Goal: Find specific page/section: Find specific page/section

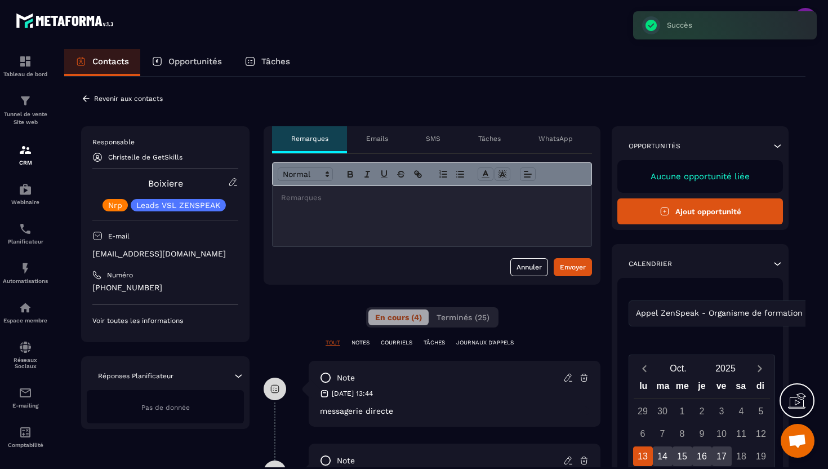
click at [86, 94] on icon at bounding box center [86, 99] width 10 height 10
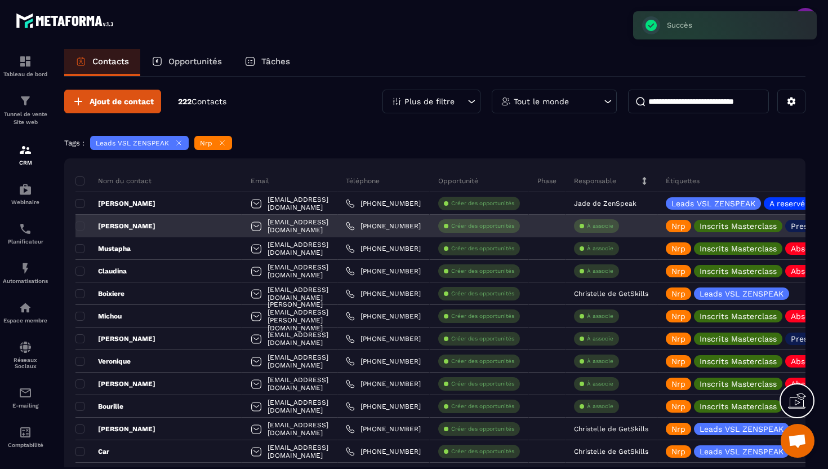
scroll to position [24, 0]
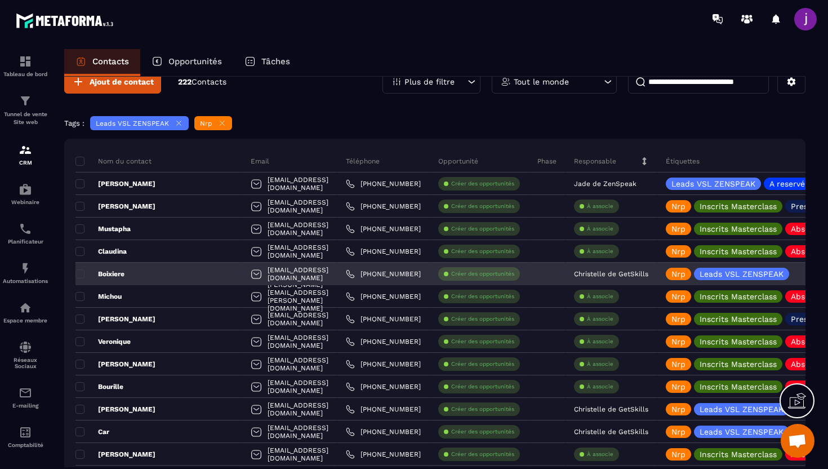
click at [622, 266] on div "Christelle de GetSkills" at bounding box center [612, 274] width 92 height 23
click at [622, 274] on p "Christelle de GetSkills" at bounding box center [611, 274] width 74 height 8
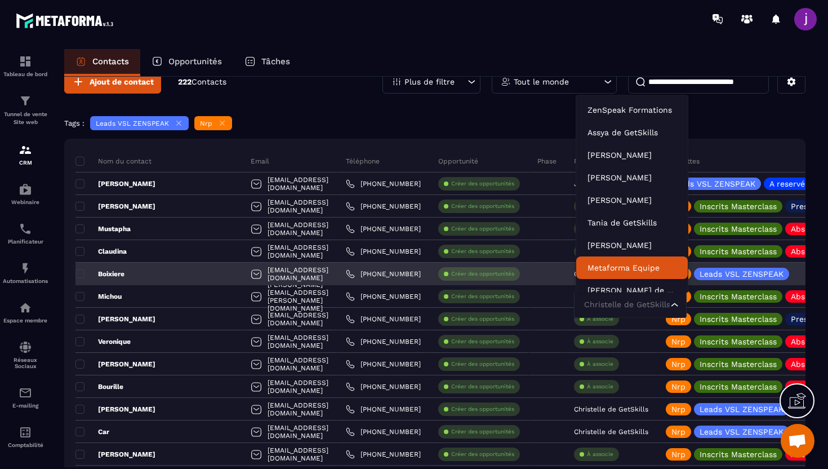
scroll to position [8, 0]
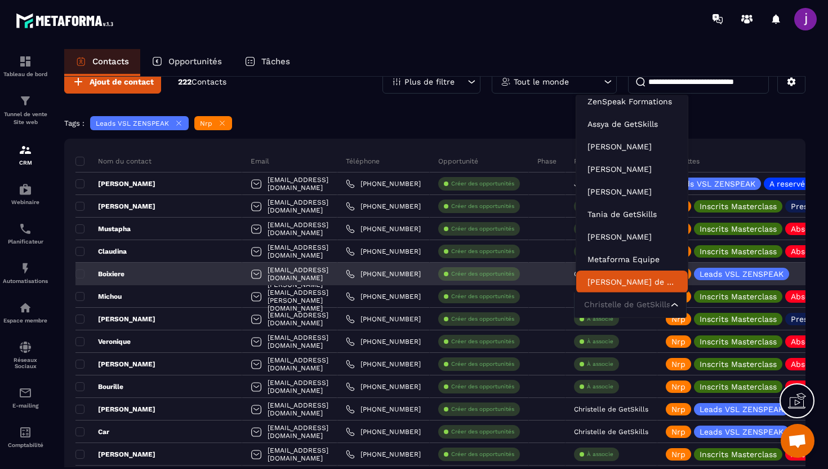
click at [613, 303] on input "Search for option" at bounding box center [624, 305] width 87 height 12
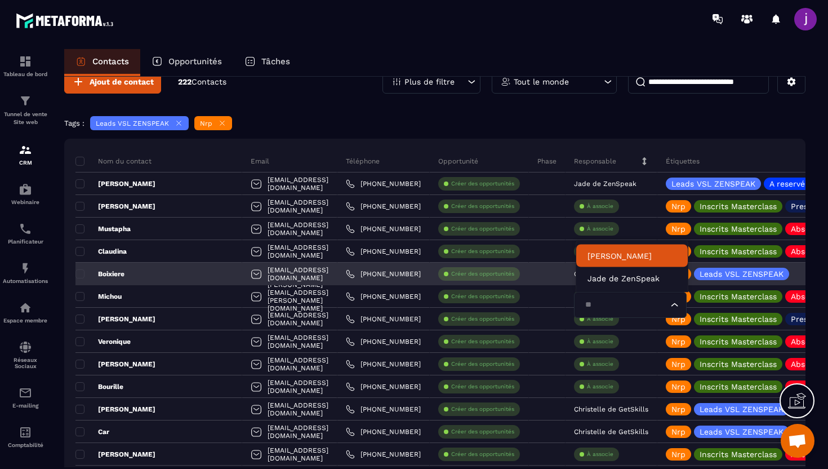
scroll to position [0, 0]
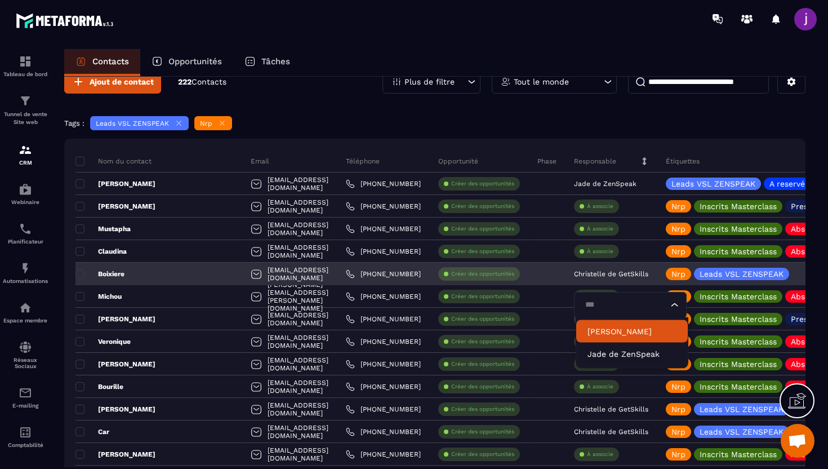
type input "****"
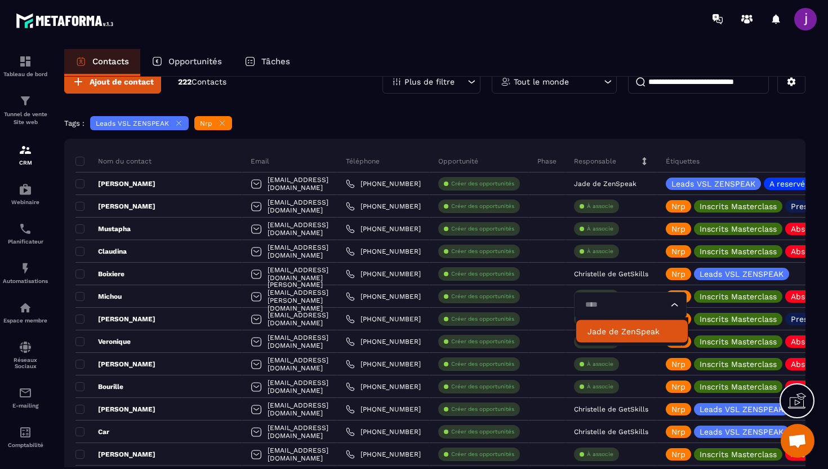
click at [591, 331] on p "Jade de ZenSpeak" at bounding box center [632, 331] width 89 height 11
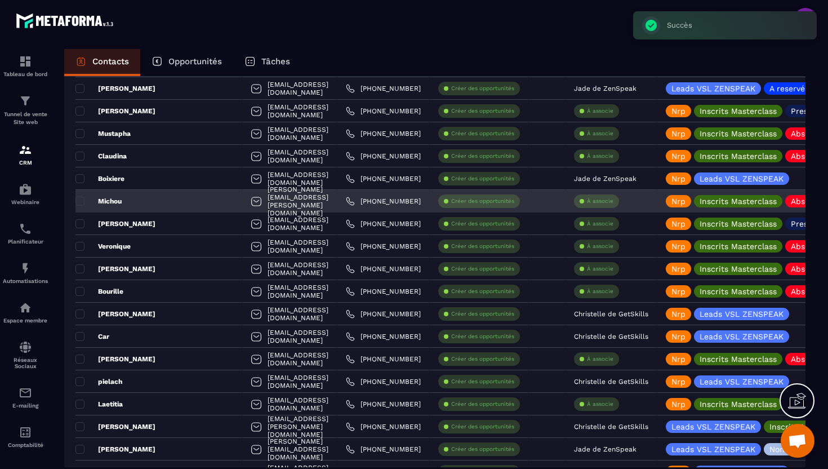
scroll to position [121, 0]
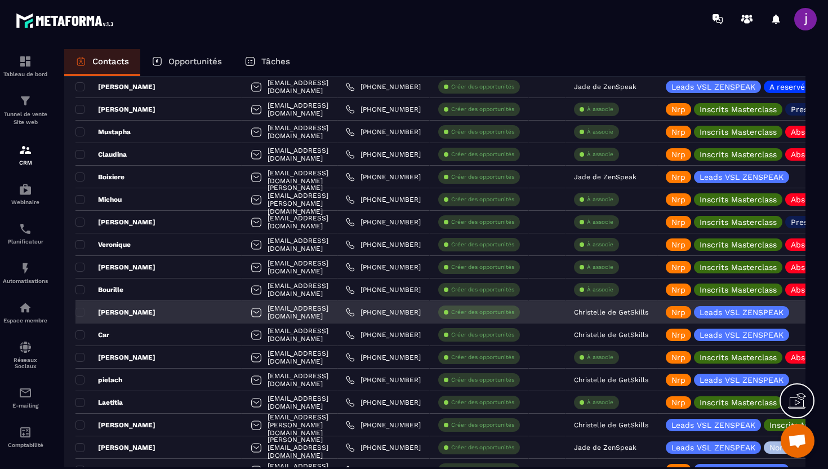
click at [621, 315] on p "Christelle de GetSkills" at bounding box center [611, 312] width 74 height 8
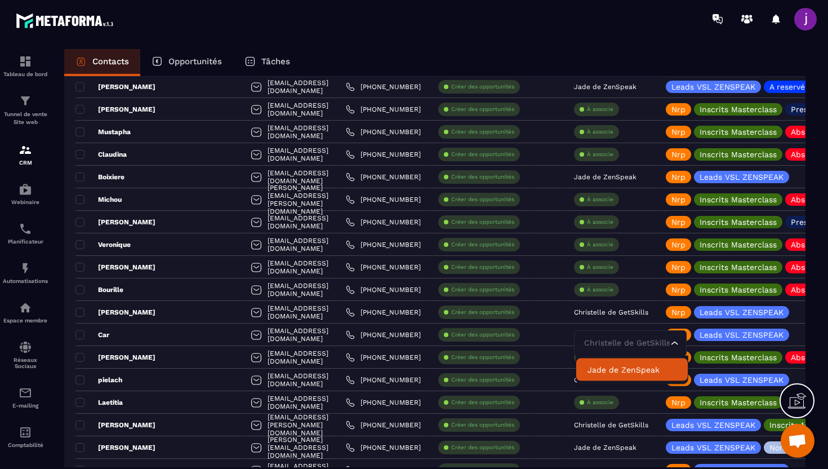
click at [611, 369] on p "Jade de ZenSpeak" at bounding box center [632, 369] width 89 height 11
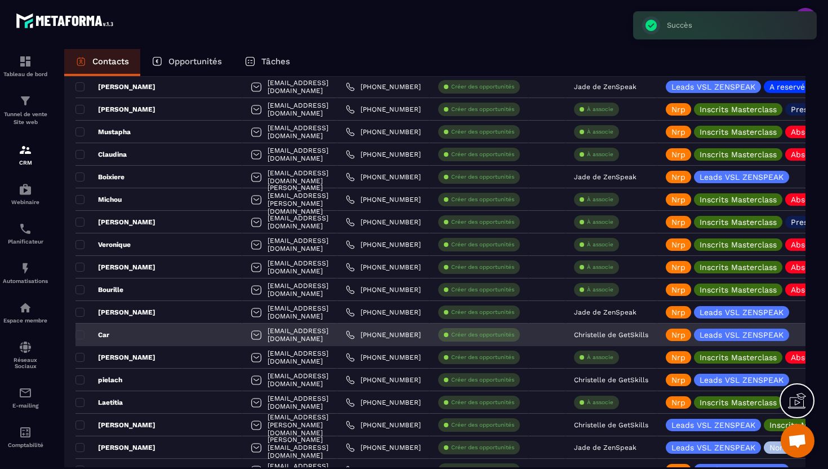
click at [610, 335] on p "Christelle de GetSkills" at bounding box center [611, 335] width 74 height 8
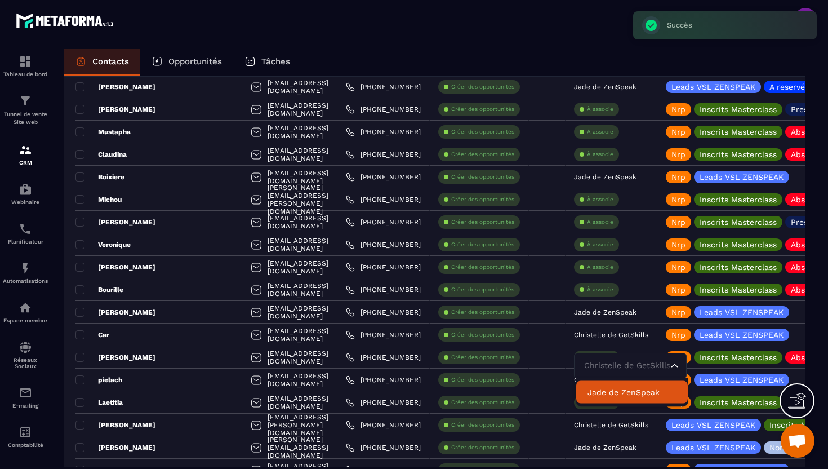
click at [611, 388] on p "Jade de ZenSpeak" at bounding box center [632, 391] width 89 height 11
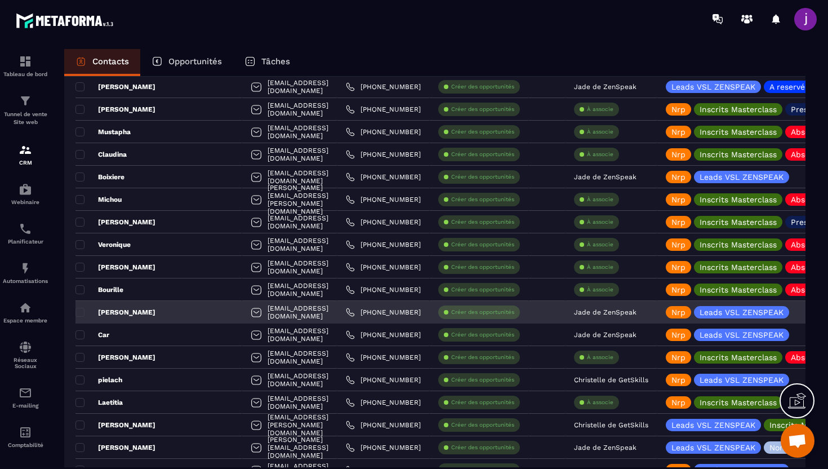
click at [166, 312] on div "[PERSON_NAME]" at bounding box center [158, 312] width 167 height 23
